Goal: Find specific page/section: Find specific page/section

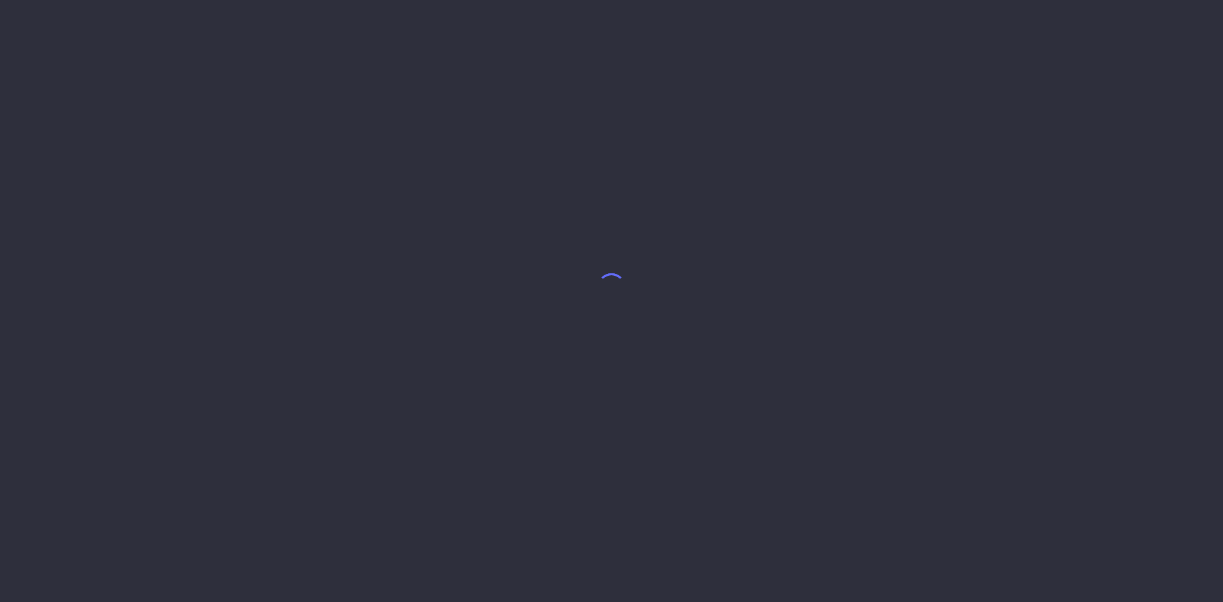
select select "8"
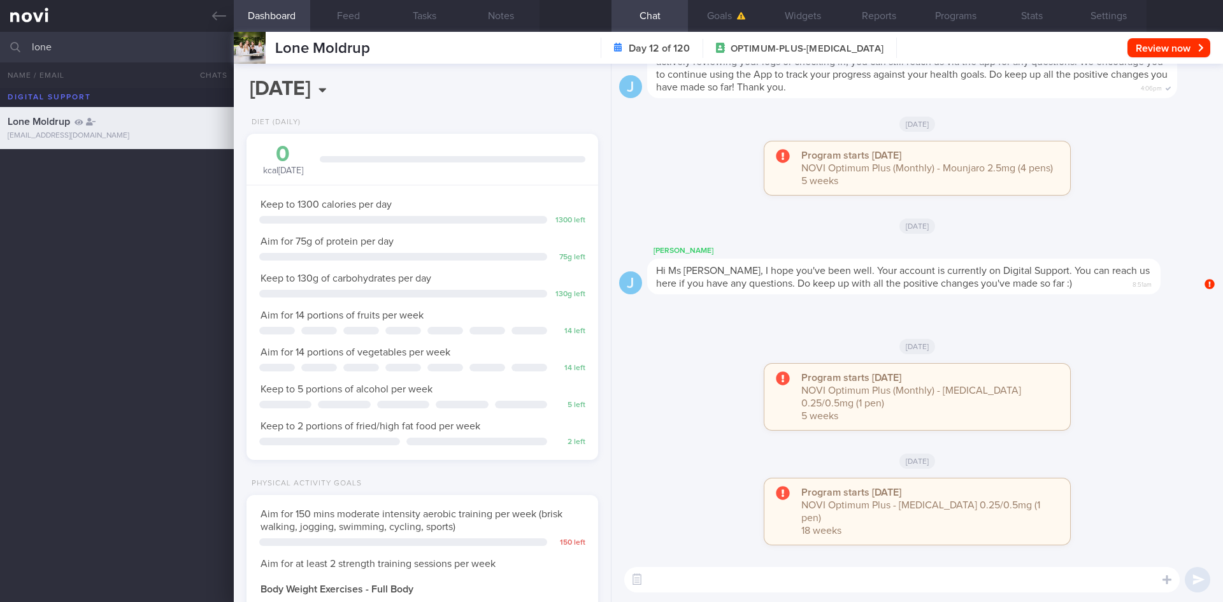
scroll to position [178, 320]
drag, startPoint x: 69, startPoint y: 50, endPoint x: 35, endPoint y: 47, distance: 34.5
click at [35, 47] on input "lone" at bounding box center [611, 47] width 1223 height 31
type input "l"
type input "[PERSON_NAME]"
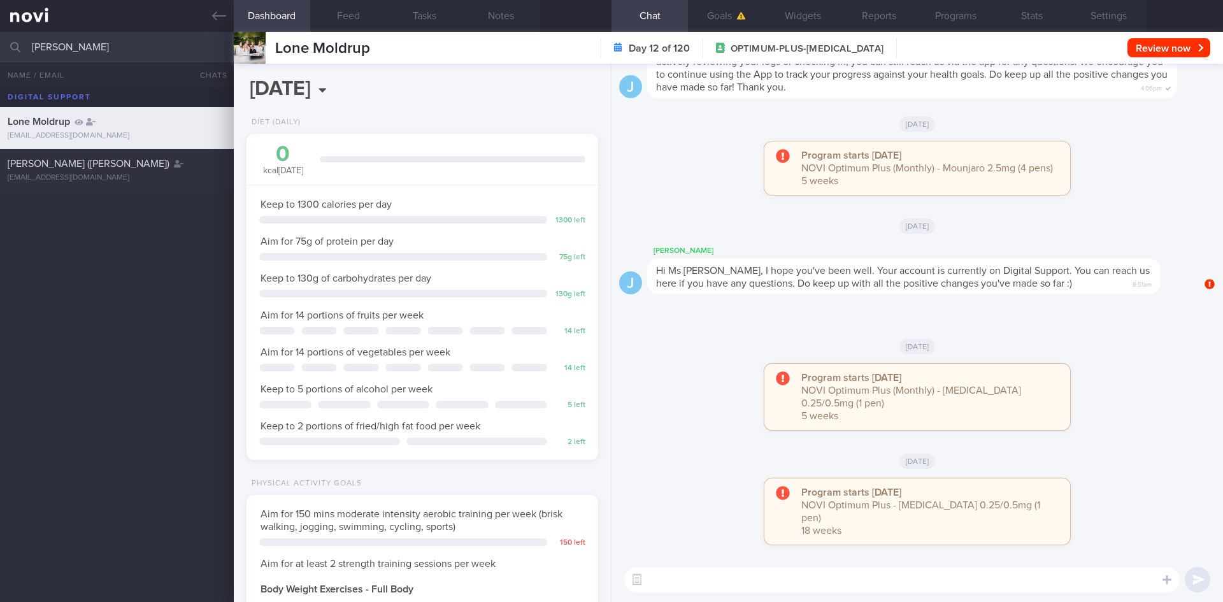
drag, startPoint x: 177, startPoint y: 169, endPoint x: 105, endPoint y: 194, distance: 76.2
click at [177, 169] on div "[PERSON_NAME] ([PERSON_NAME])" at bounding box center [115, 163] width 215 height 13
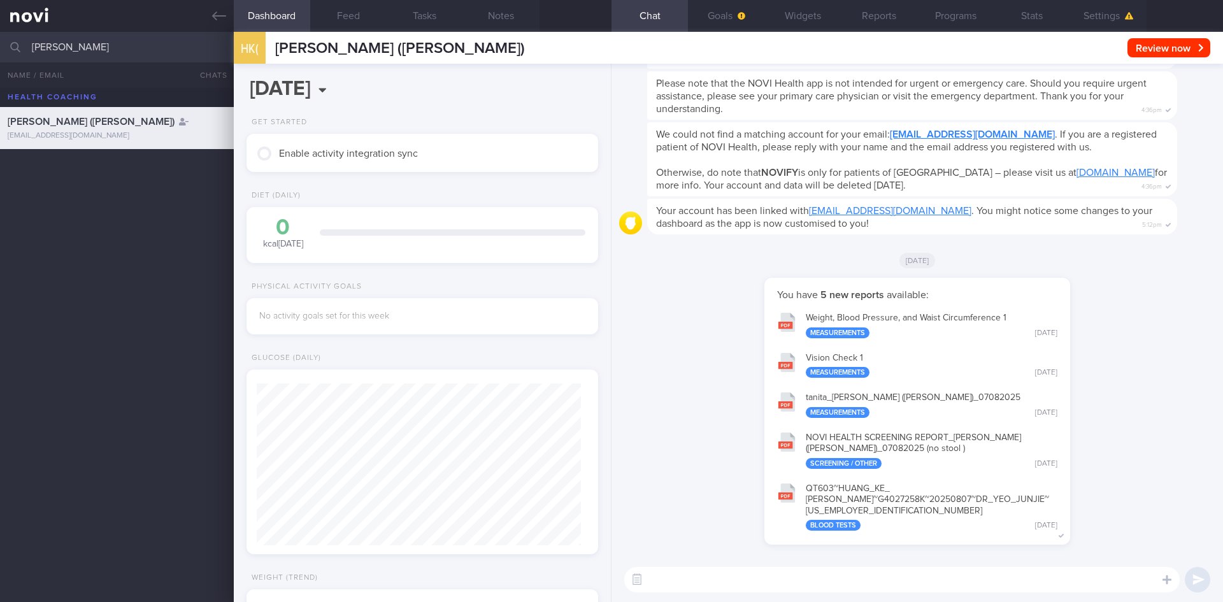
scroll to position [1, 0]
